Goal: Navigation & Orientation: Find specific page/section

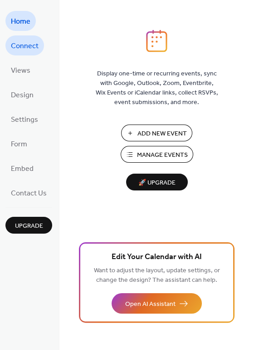
click at [28, 47] on span "Connect" at bounding box center [25, 46] width 28 height 15
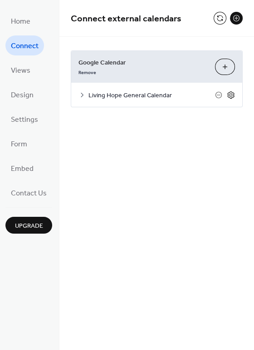
click at [233, 94] on icon at bounding box center [231, 94] width 3 height 3
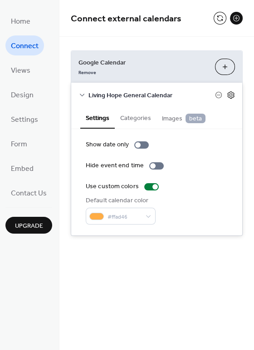
click at [231, 92] on icon at bounding box center [231, 95] width 8 height 8
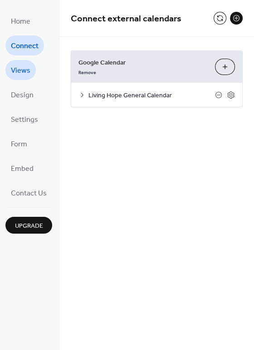
click at [20, 74] on span "Views" at bounding box center [21, 71] width 20 height 15
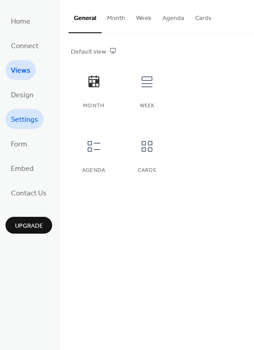
click at [29, 118] on span "Settings" at bounding box center [24, 120] width 27 height 15
